Goal: Task Accomplishment & Management: Complete application form

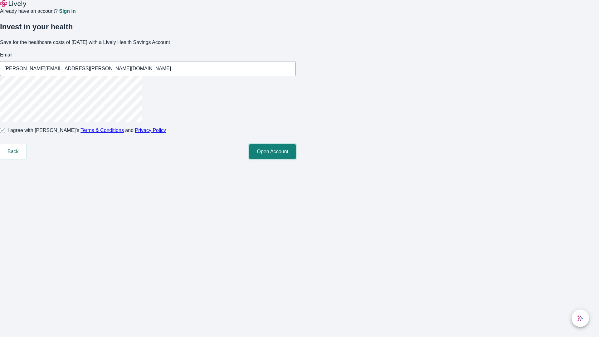
click at [296, 159] on button "Open Account" at bounding box center [272, 151] width 46 height 15
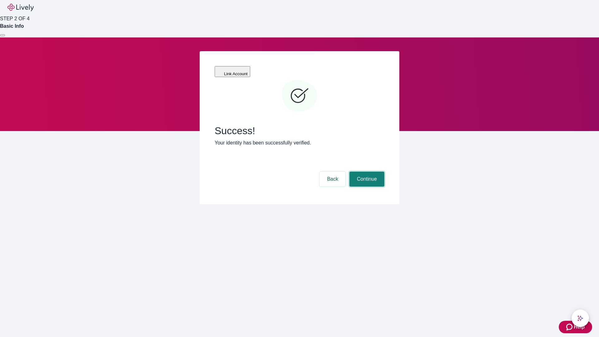
click at [366, 172] on button "Continue" at bounding box center [366, 179] width 35 height 15
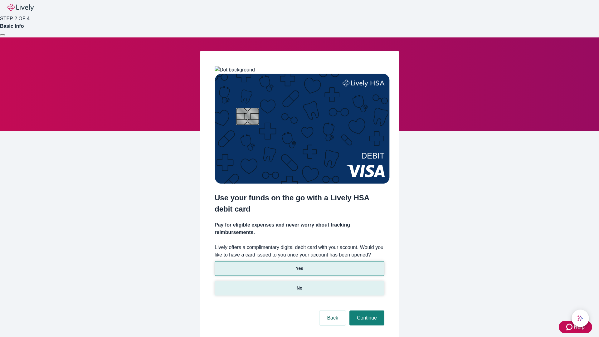
click at [299, 285] on p "No" at bounding box center [300, 288] width 6 height 7
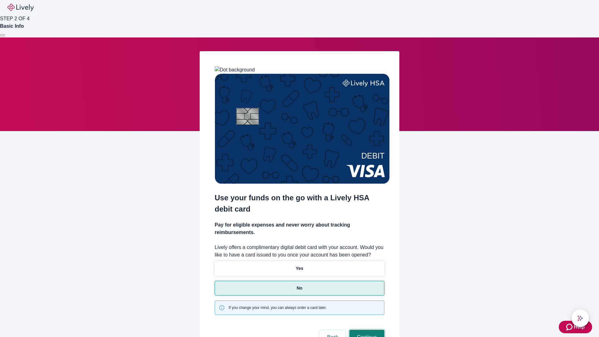
click at [366, 330] on button "Continue" at bounding box center [366, 337] width 35 height 15
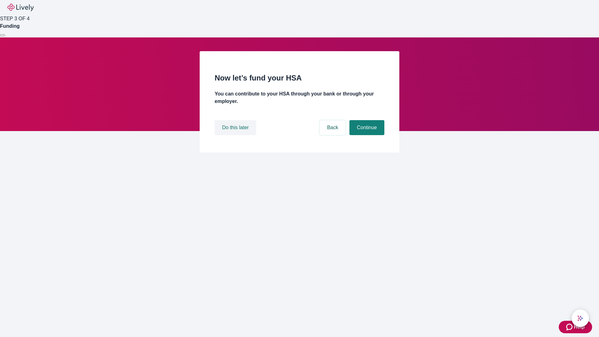
click at [236, 135] on button "Do this later" at bounding box center [235, 127] width 41 height 15
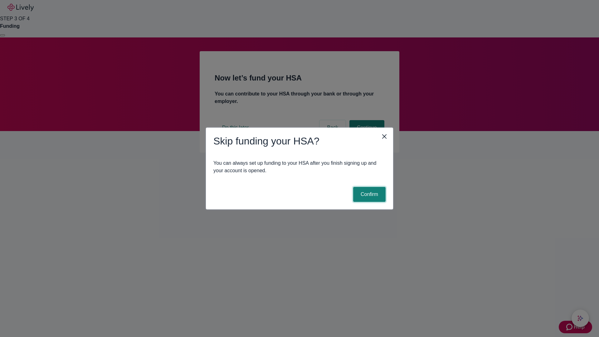
click at [368, 194] on button "Confirm" at bounding box center [369, 194] width 32 height 15
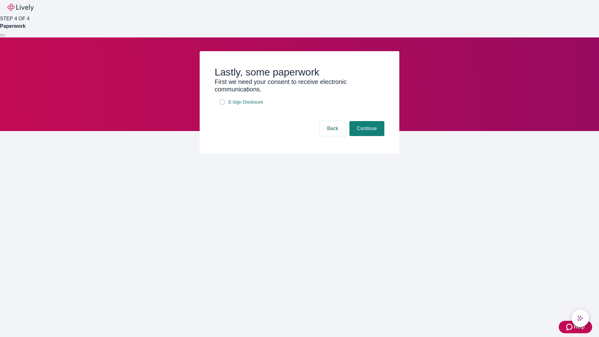
click at [222, 104] on input "E-Sign Disclosure" at bounding box center [222, 101] width 5 height 5
checkbox input "true"
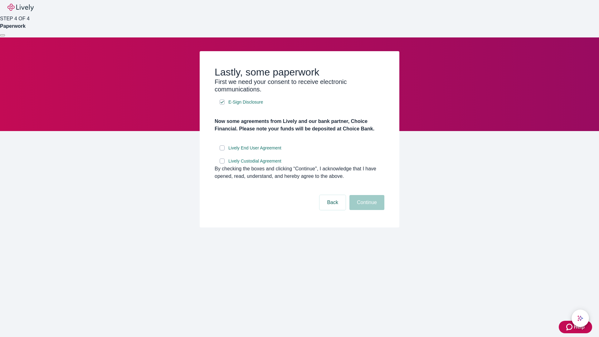
click at [222, 150] on input "Lively End User Agreement" at bounding box center [222, 147] width 5 height 5
checkbox input "true"
click at [222, 163] on input "Lively Custodial Agreement" at bounding box center [222, 160] width 5 height 5
checkbox input "true"
click at [366, 210] on button "Continue" at bounding box center [366, 202] width 35 height 15
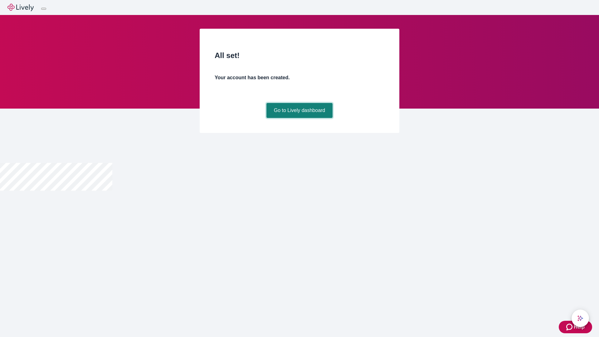
click at [299, 118] on link "Go to Lively dashboard" at bounding box center [299, 110] width 66 height 15
